Goal: Task Accomplishment & Management: Manage account settings

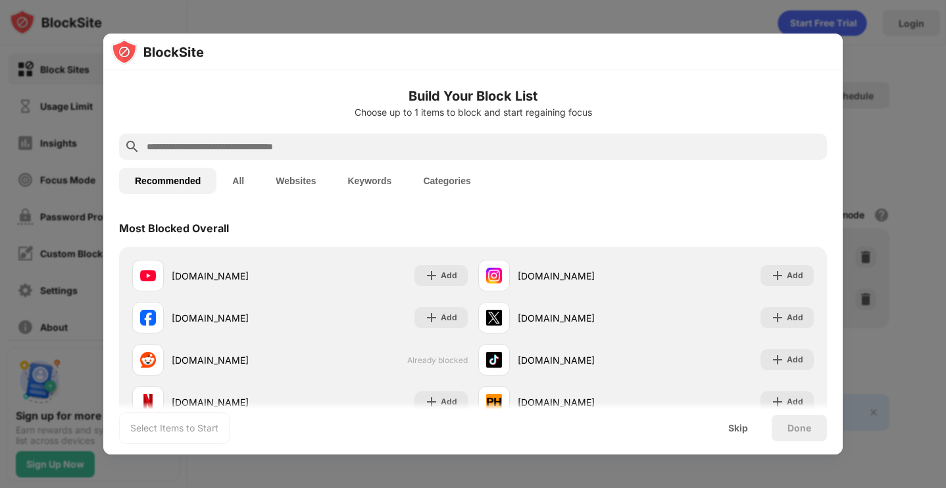
click at [912, 247] on div at bounding box center [473, 244] width 946 height 488
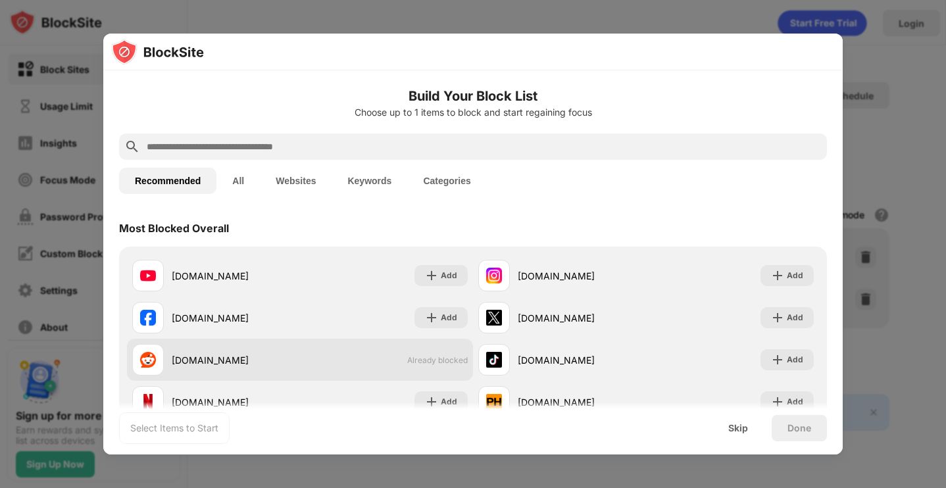
click at [430, 352] on div "reddit.com Already blocked" at bounding box center [300, 360] width 346 height 42
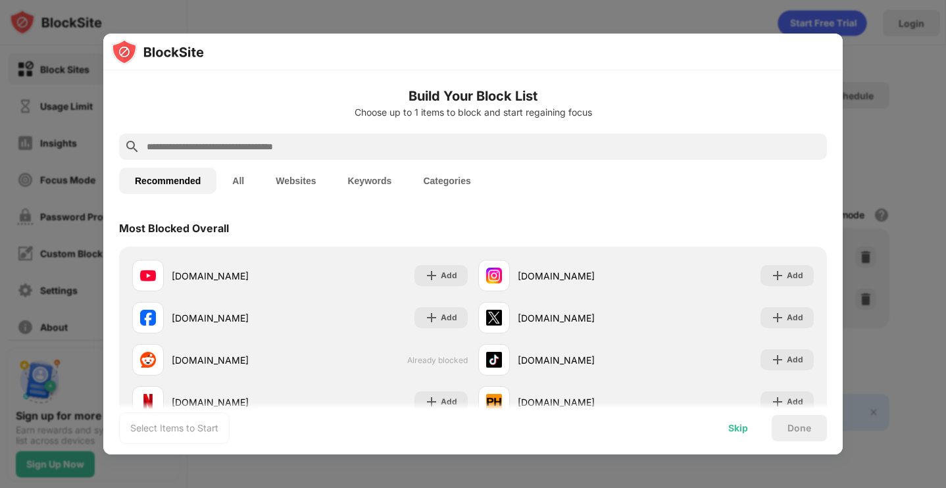
click at [749, 419] on div "Skip" at bounding box center [737, 428] width 51 height 26
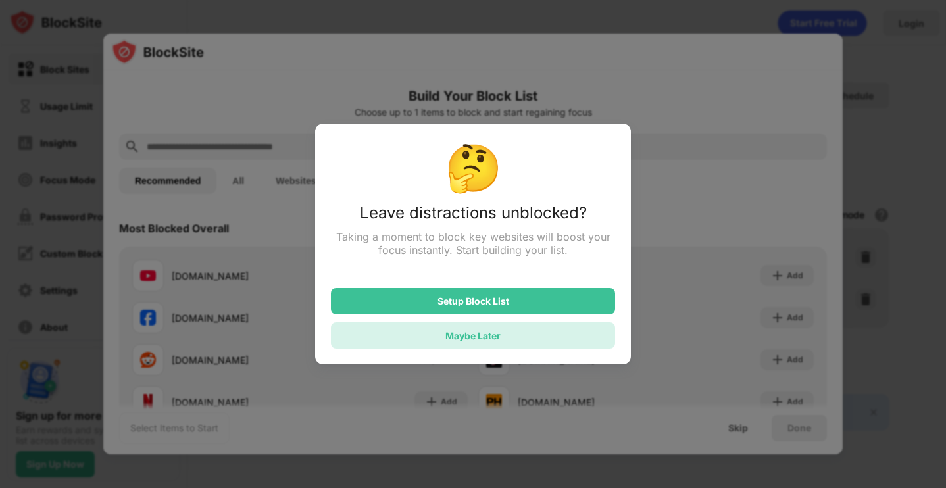
click at [523, 335] on div "Maybe Later" at bounding box center [473, 335] width 284 height 26
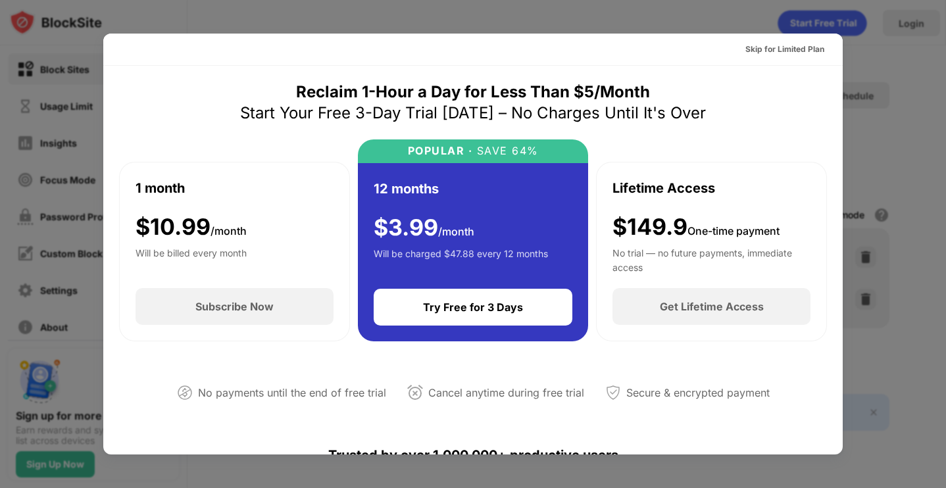
click at [886, 76] on div at bounding box center [473, 244] width 946 height 488
click at [778, 50] on div "Skip for Limited Plan" at bounding box center [784, 49] width 79 height 13
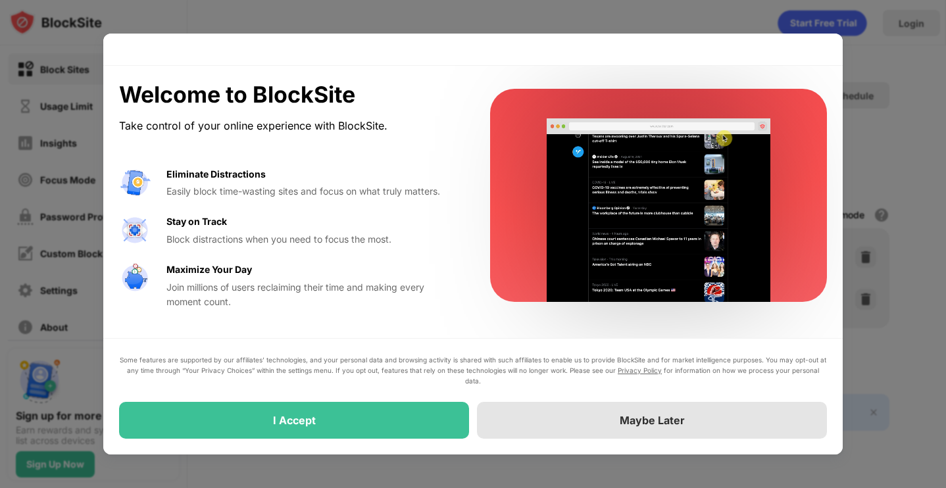
click at [593, 414] on div "Maybe Later" at bounding box center [652, 420] width 350 height 37
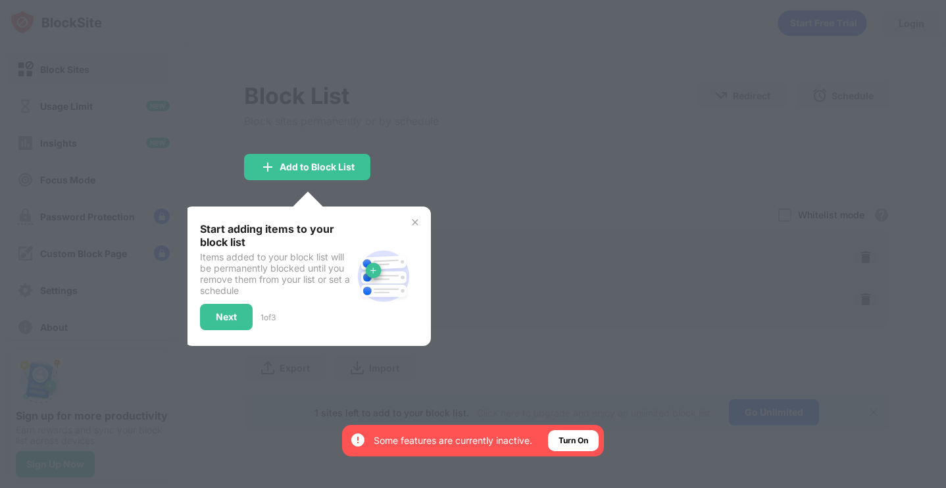
click at [540, 349] on div at bounding box center [473, 244] width 946 height 488
click at [416, 230] on div "Start adding items to your block list Items added to your block list will be pe…" at bounding box center [307, 276] width 247 height 139
click at [416, 218] on img at bounding box center [415, 222] width 11 height 11
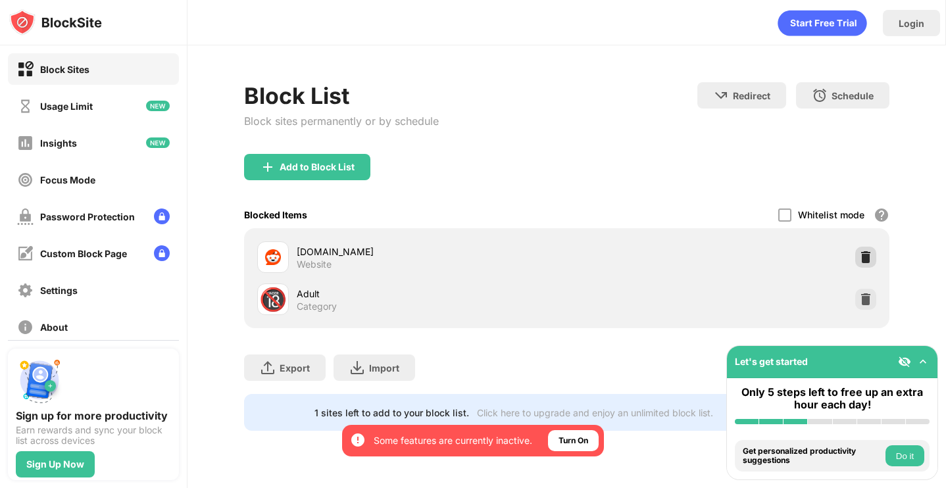
click at [862, 258] on img at bounding box center [865, 257] width 13 height 13
